Goal: Task Accomplishment & Management: Manage account settings

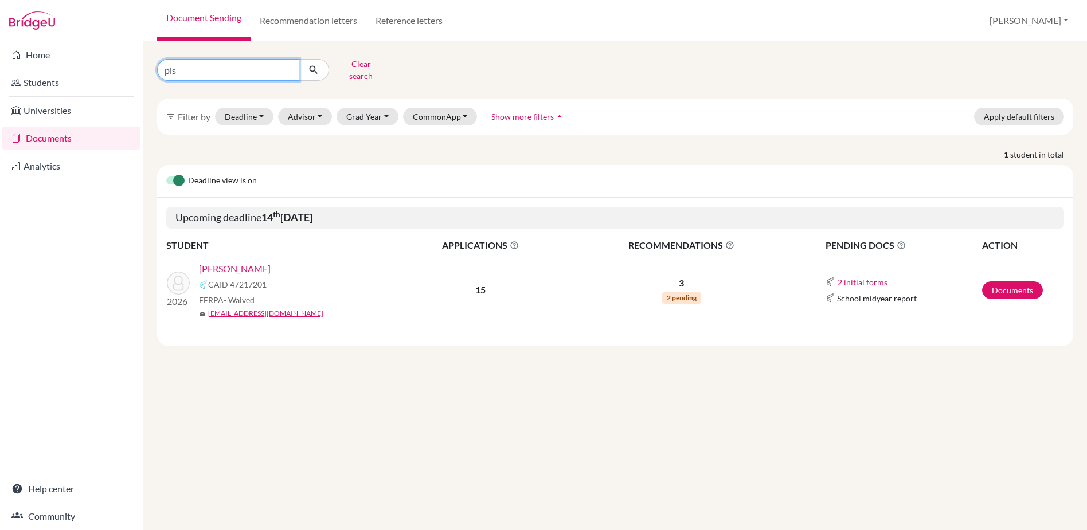
drag, startPoint x: 195, startPoint y: 69, endPoint x: 143, endPoint y: 62, distance: 52.7
click at [143, 62] on div "pis Clear search filter_list Filter by Deadline - Select a date range Or double…" at bounding box center [615, 285] width 944 height 489
type input "newmark"
click at [314, 67] on icon "submit" at bounding box center [313, 69] width 11 height 11
click at [1022, 286] on link "Documents" at bounding box center [1012, 290] width 61 height 18
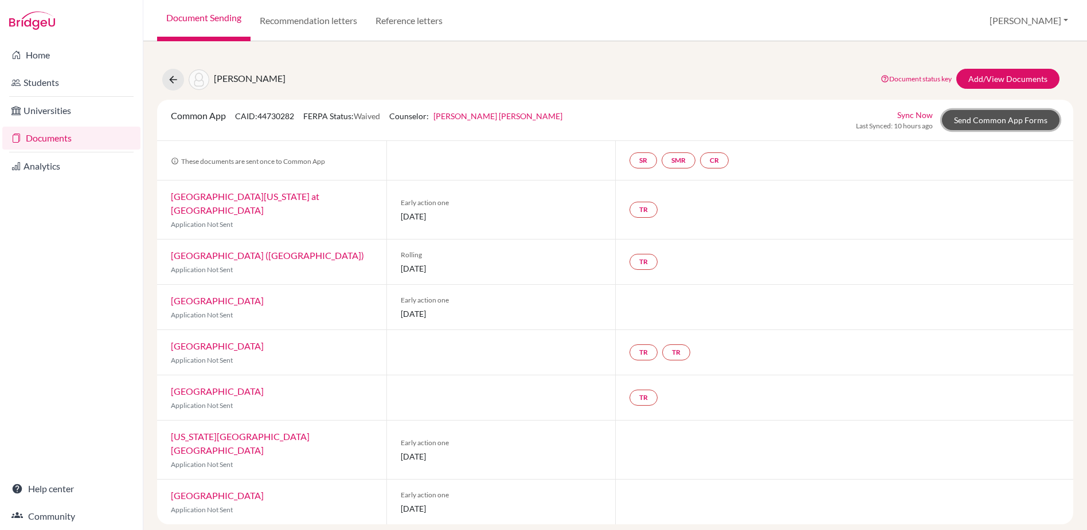
click at [979, 121] on link "Send Common App Forms" at bounding box center [1001, 120] width 118 height 20
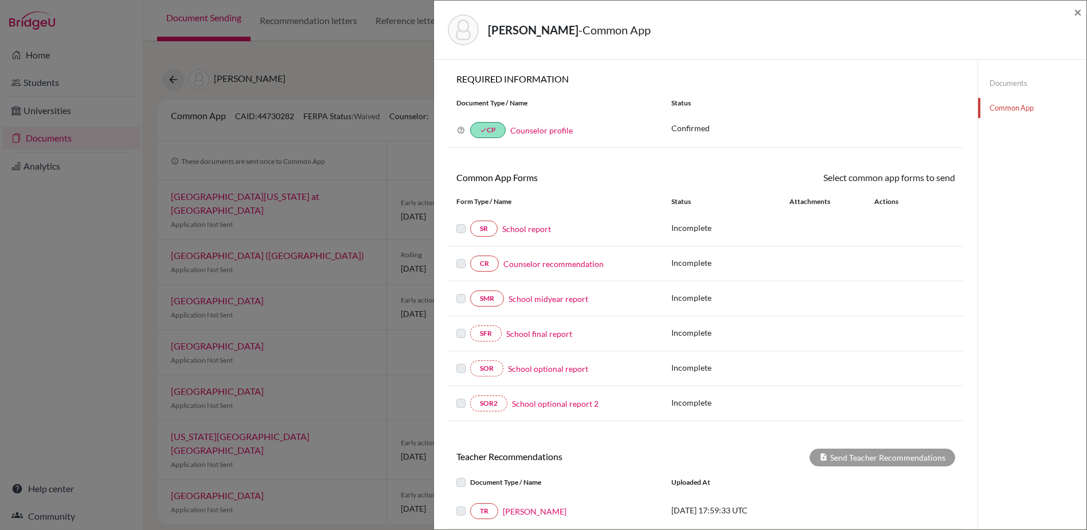
scroll to position [25, 0]
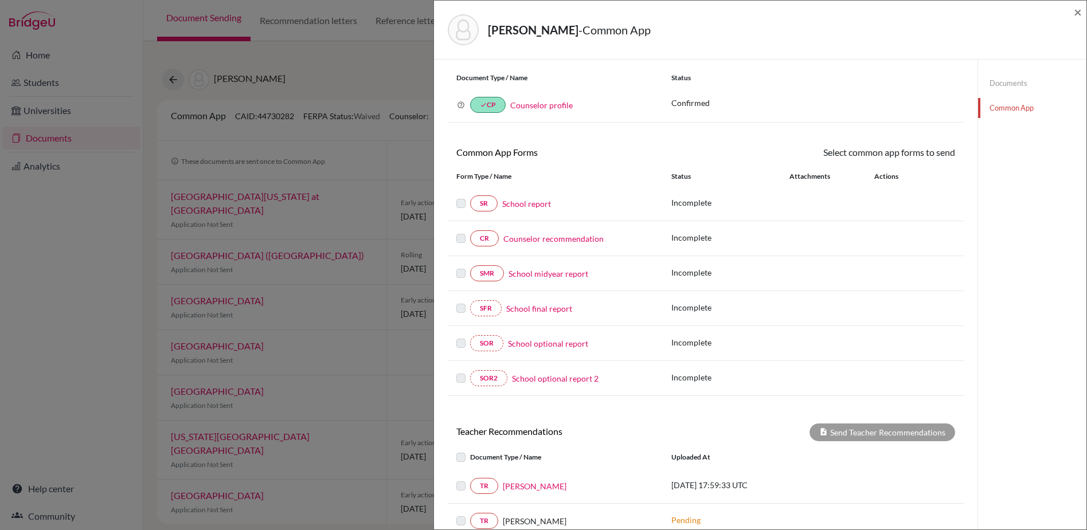
click at [997, 82] on link "Documents" at bounding box center [1032, 83] width 108 height 20
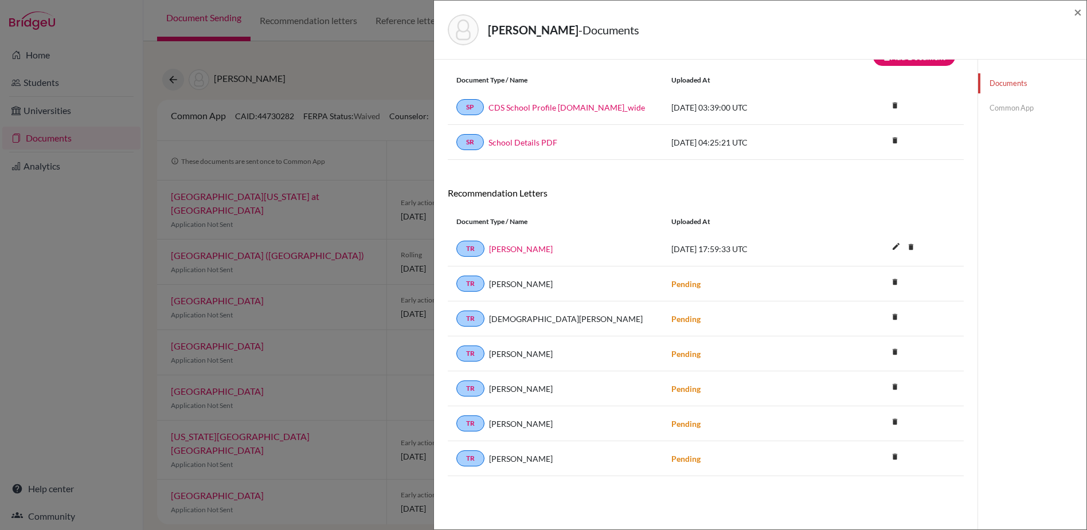
scroll to position [60, 0]
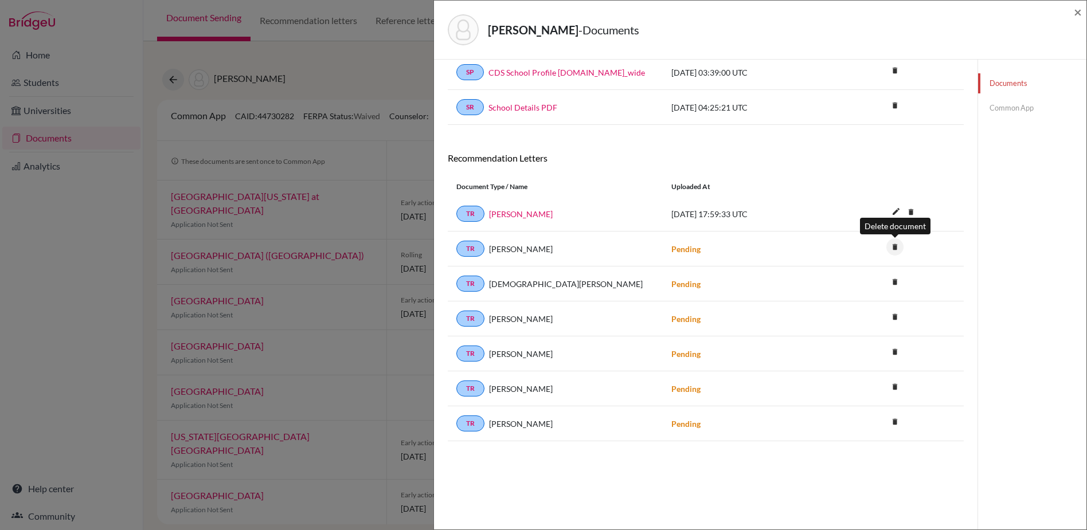
click at [894, 249] on icon "delete" at bounding box center [894, 246] width 17 height 17
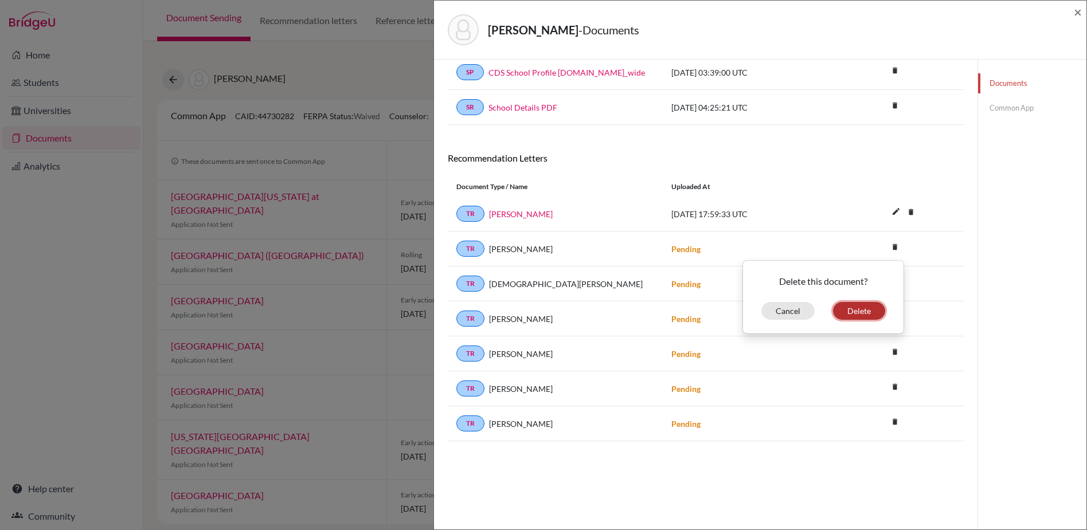
click at [854, 311] on button "Delete" at bounding box center [859, 311] width 52 height 18
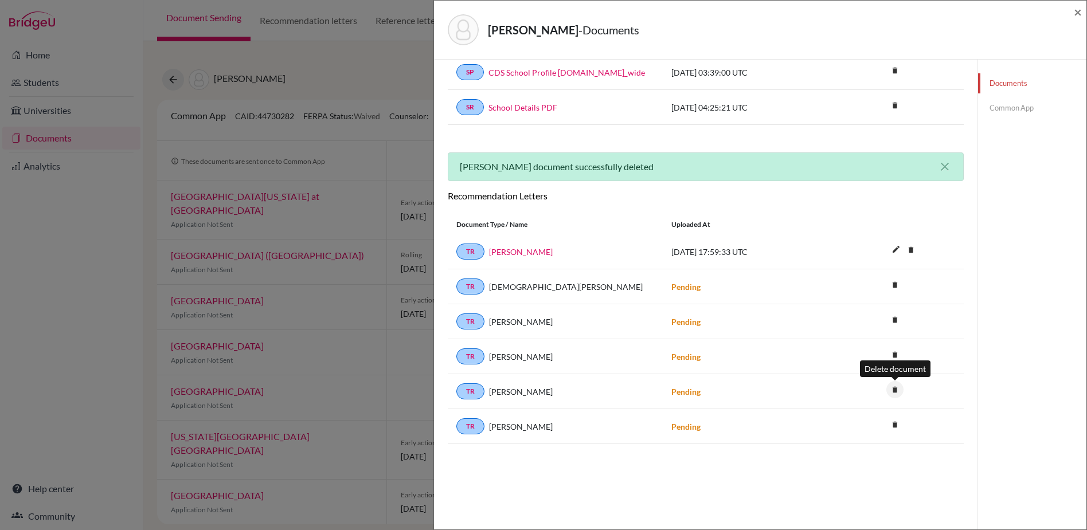
click at [897, 389] on icon "delete" at bounding box center [894, 389] width 17 height 17
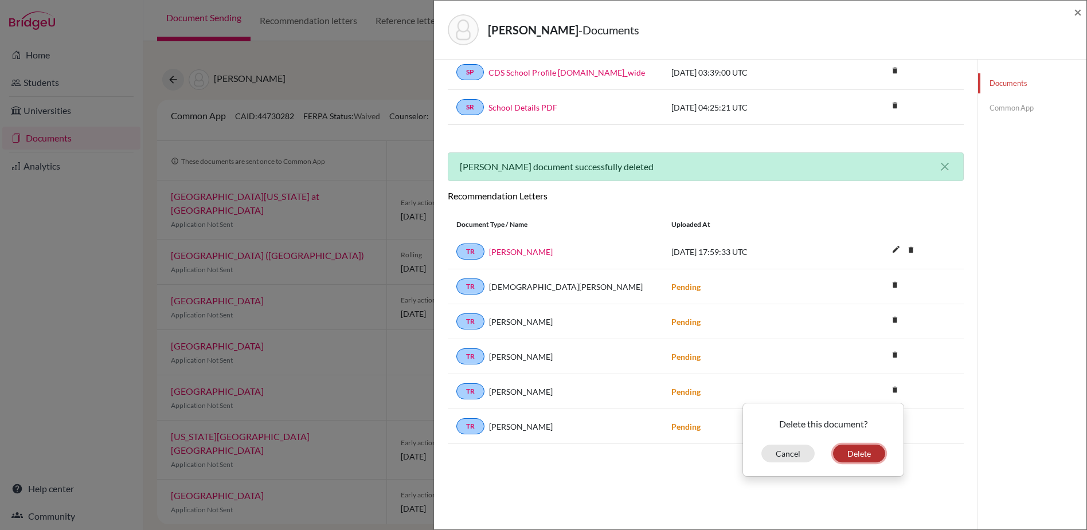
click at [856, 455] on button "Delete" at bounding box center [859, 454] width 52 height 18
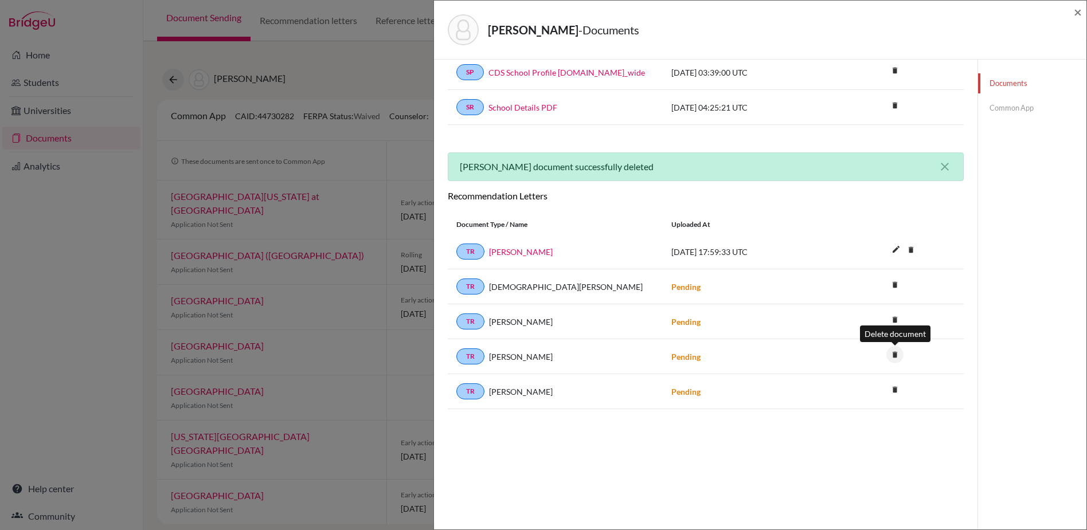
click at [894, 358] on icon "delete" at bounding box center [894, 354] width 17 height 17
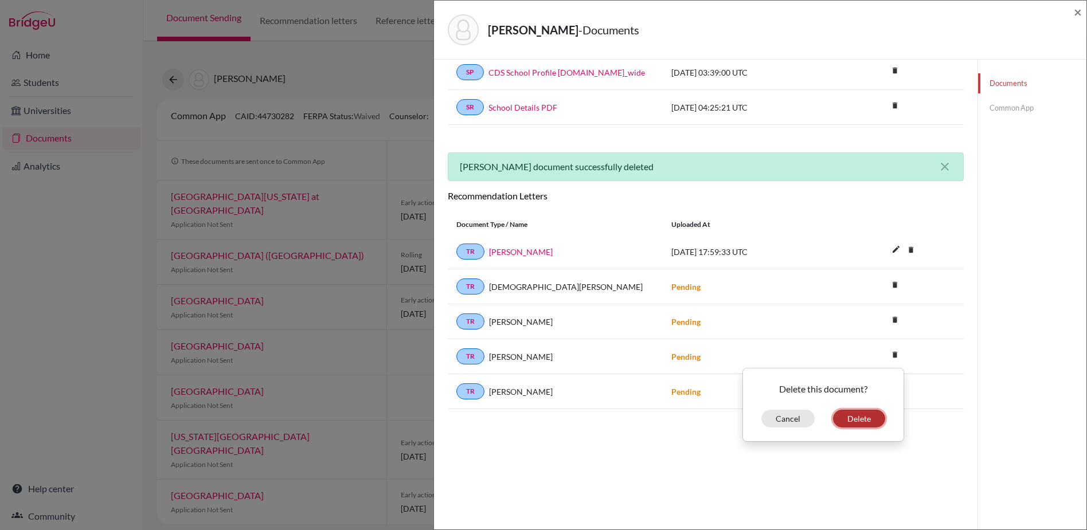
click at [855, 419] on button "Delete" at bounding box center [859, 419] width 52 height 18
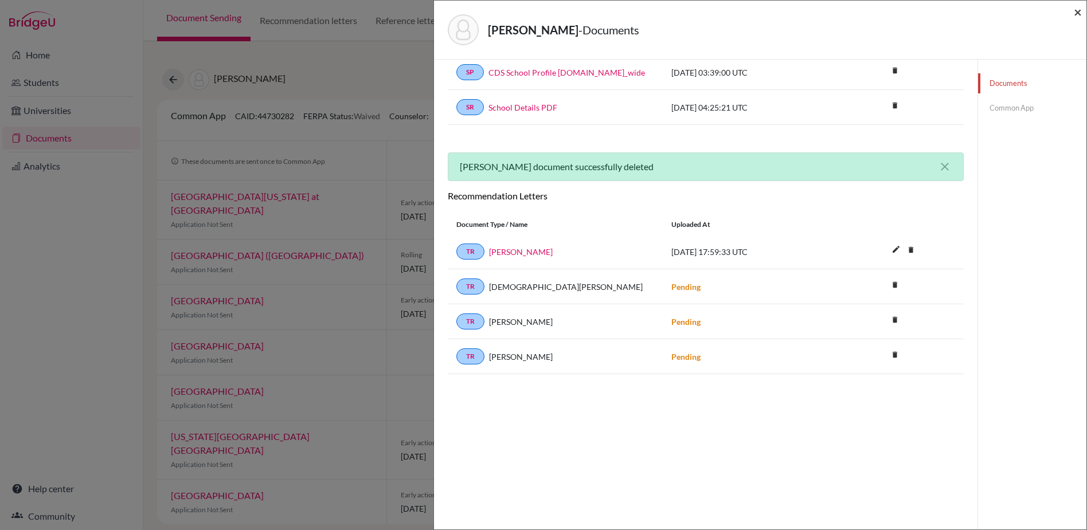
click at [1077, 11] on span "×" at bounding box center [1078, 11] width 8 height 17
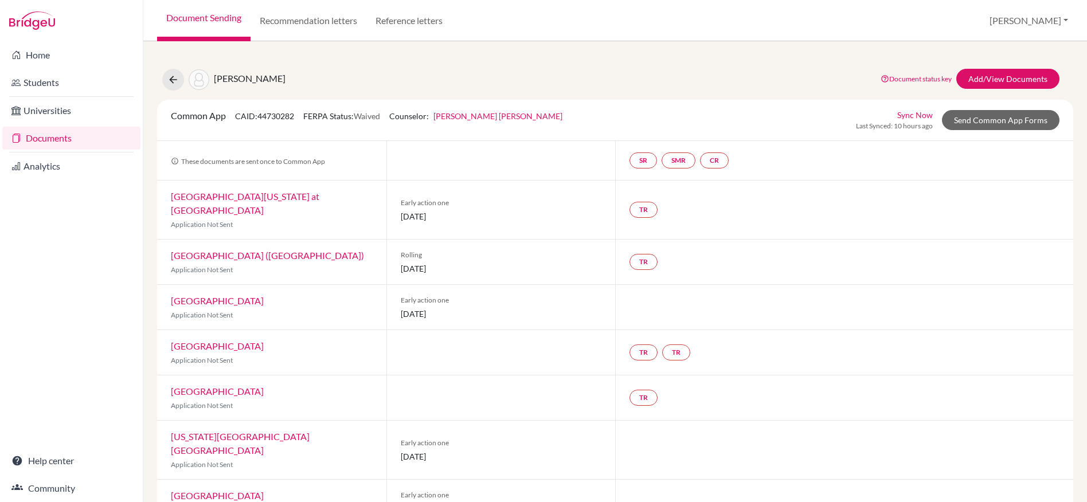
scroll to position [9, 0]
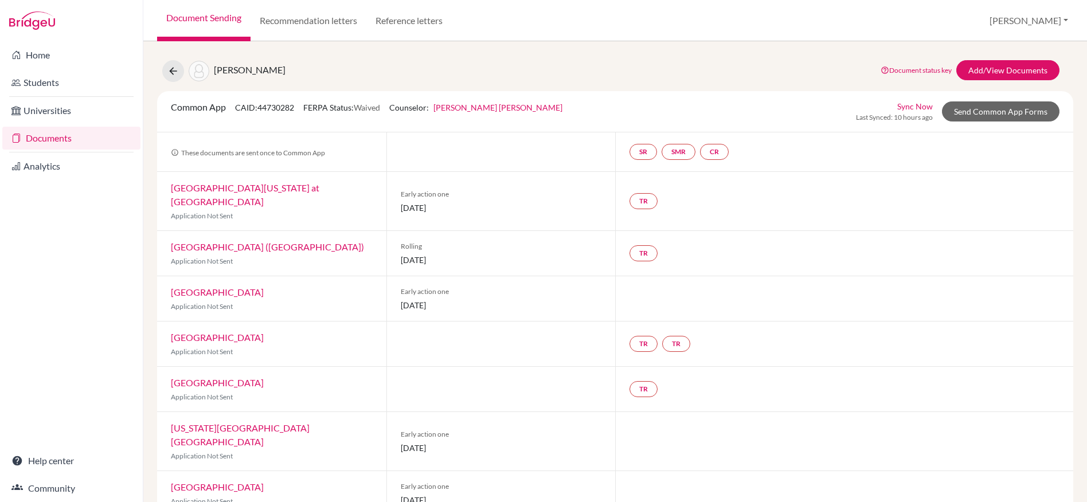
click at [920, 108] on link "Sync Now" at bounding box center [915, 106] width 36 height 12
click at [921, 105] on link "Sync Now" at bounding box center [915, 106] width 36 height 12
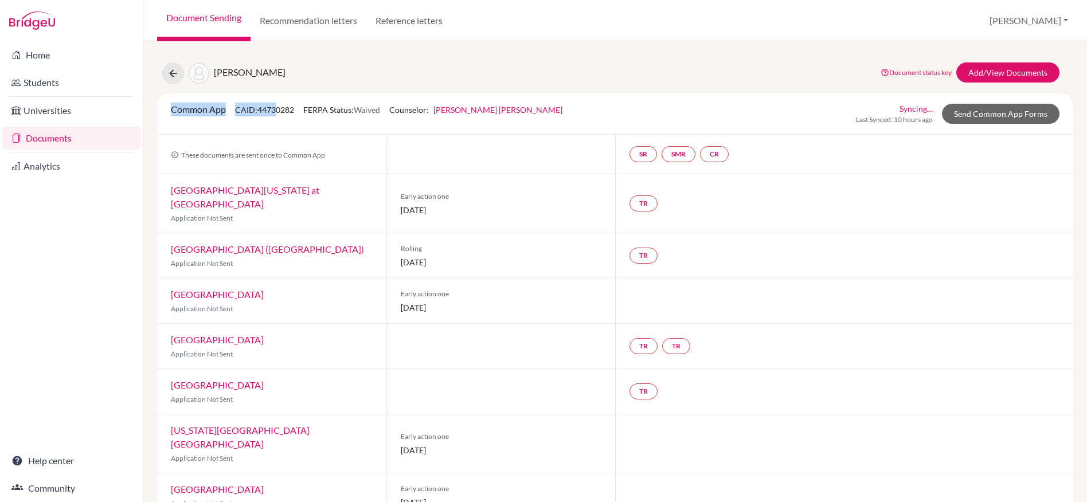
drag, startPoint x: 169, startPoint y: 107, endPoint x: 277, endPoint y: 109, distance: 108.4
click at [277, 109] on div "Common App CAID: 44730282 FERPA Status: Waived Counselor: [PERSON_NAME] [PERSON…" at bounding box center [366, 114] width 409 height 22
click at [568, 76] on div "[PERSON_NAME] Document status key TR Requirement. Document not uploaded yet. TR…" at bounding box center [614, 73] width 933 height 22
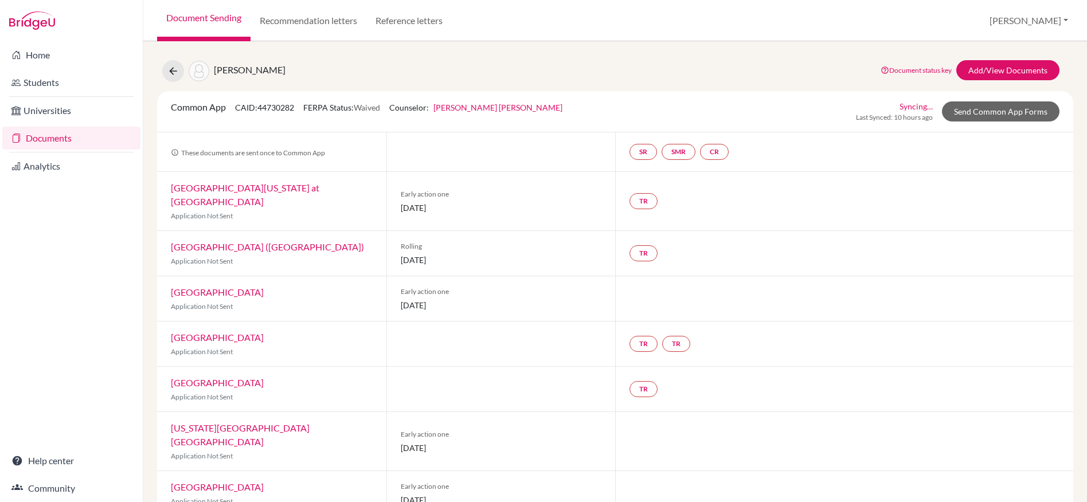
scroll to position [46, 0]
